Goal: Task Accomplishment & Management: Manage account settings

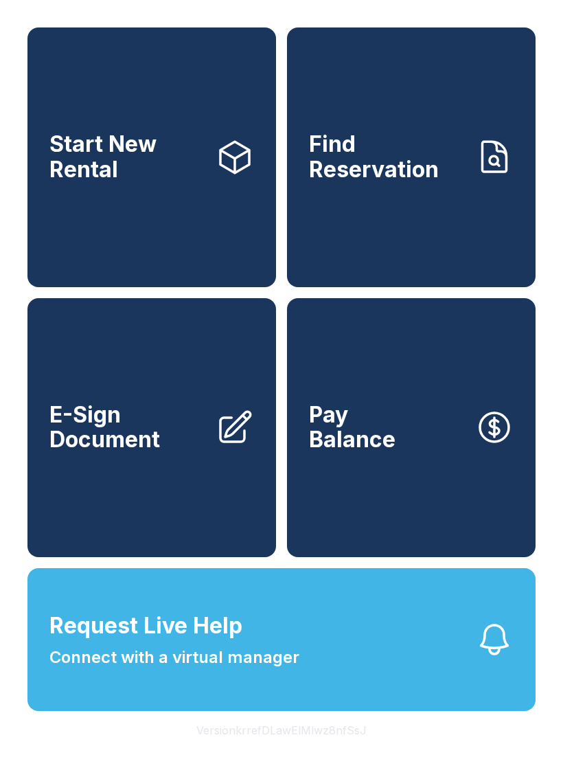
click at [416, 464] on button "Pay Balance" at bounding box center [411, 428] width 249 height 260
click at [125, 453] on span "E-Sign Document" at bounding box center [126, 428] width 155 height 50
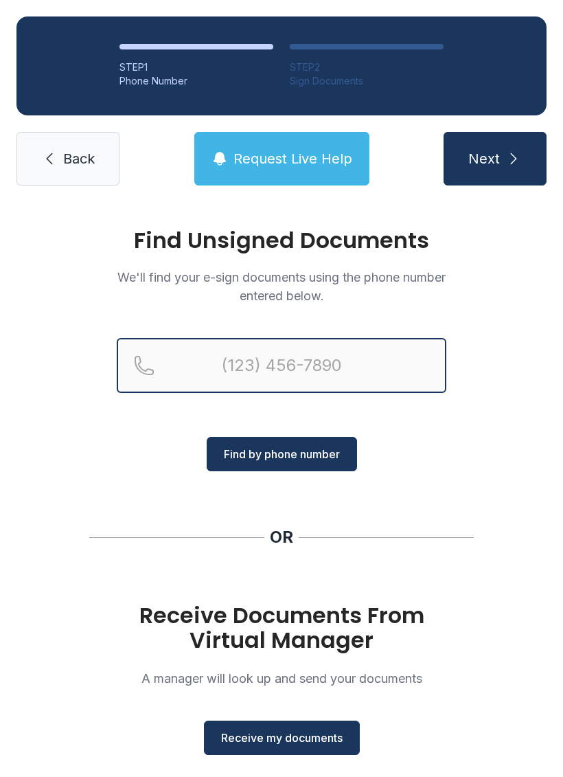
click at [223, 365] on input "Reservation phone number" at bounding box center [282, 365] width 330 height 55
type input "("
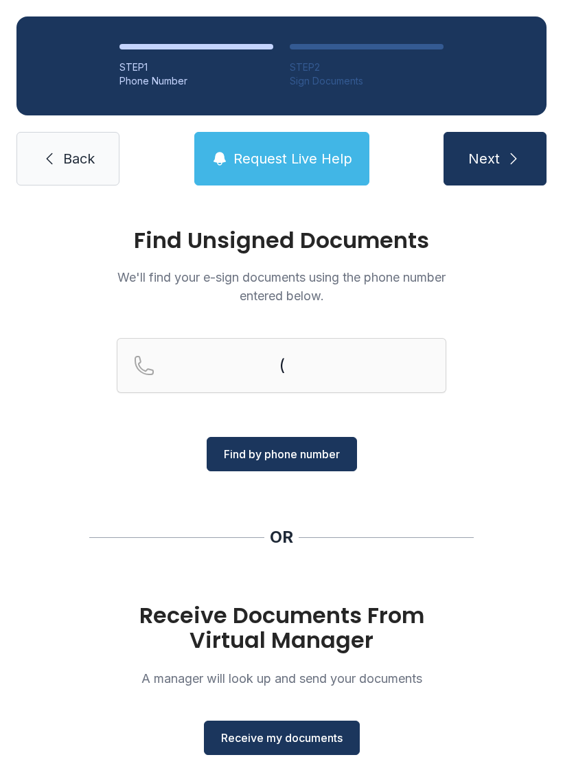
click at [456, 458] on div "Find Unsigned Documents We'll find your e-sign documents using the phone number…" at bounding box center [281, 506] width 563 height 608
click at [288, 742] on span "Receive my documents" at bounding box center [282, 738] width 122 height 16
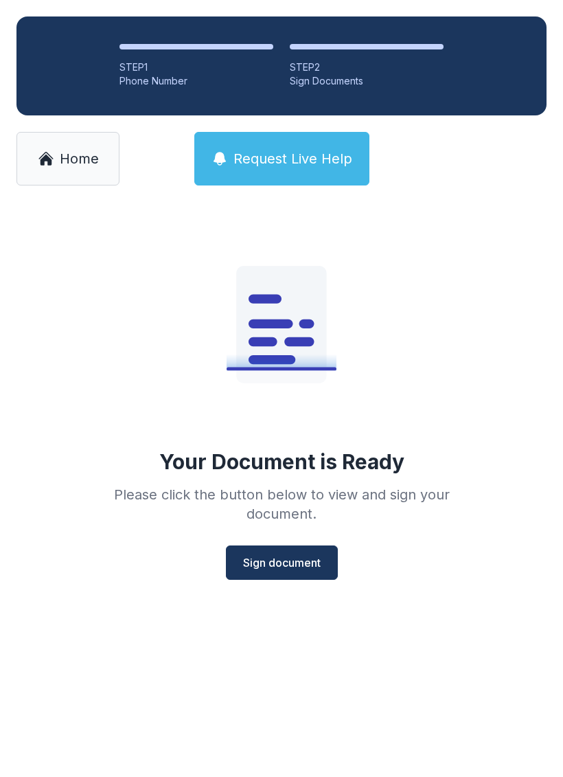
click at [276, 559] on span "Sign document" at bounding box center [282, 562] width 78 height 16
click at [76, 148] on link "Home" at bounding box center [67, 159] width 103 height 54
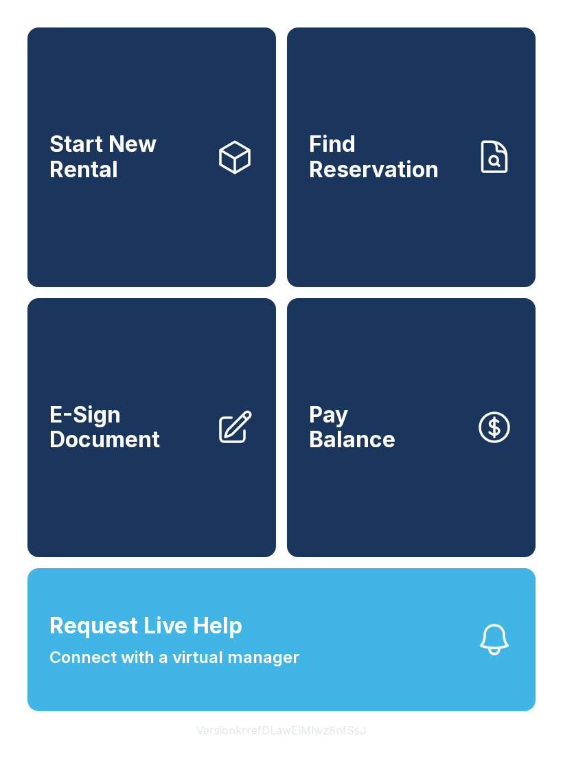
click at [438, 472] on button "Pay Balance" at bounding box center [411, 428] width 249 height 260
click at [419, 478] on button "Pay Balance" at bounding box center [411, 428] width 249 height 260
click at [423, 488] on button "Pay Balance" at bounding box center [411, 428] width 249 height 260
click at [428, 489] on button "Pay Balance" at bounding box center [411, 428] width 249 height 260
